Goal: Information Seeking & Learning: Check status

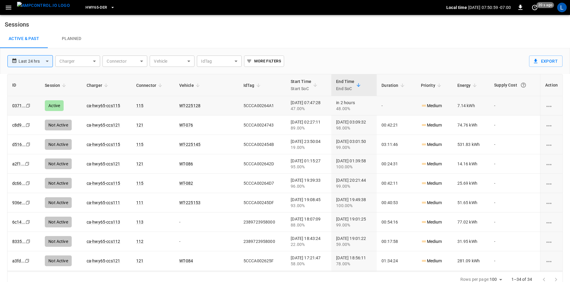
click at [117, 106] on link "ca-hwy65-ccs115" at bounding box center [103, 105] width 33 height 5
click at [116, 104] on link "ca-hwy65-ccs115" at bounding box center [103, 105] width 36 height 7
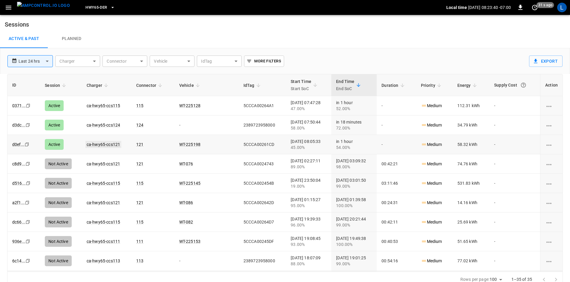
click at [112, 145] on link "ca-hwy65-ccs121" at bounding box center [103, 144] width 36 height 7
click at [105, 106] on link "ca-hwy65-ccs115" at bounding box center [103, 105] width 36 height 7
click at [97, 124] on link "ca-hwy65-ccs124" at bounding box center [103, 125] width 33 height 5
click at [112, 125] on link "ca-hwy65-ccs112" at bounding box center [103, 125] width 36 height 7
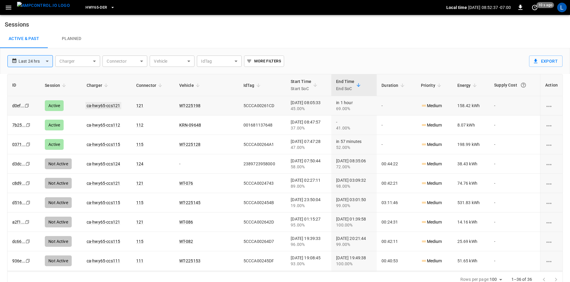
click at [113, 105] on link "ca-hwy65-ccs121" at bounding box center [103, 105] width 36 height 7
click at [112, 145] on link "ca-hwy65-ccs115" at bounding box center [103, 144] width 33 height 5
